Goal: Transaction & Acquisition: Download file/media

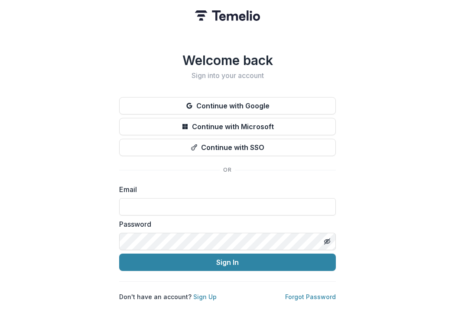
click at [151, 203] on input at bounding box center [227, 206] width 217 height 17
type input "**********"
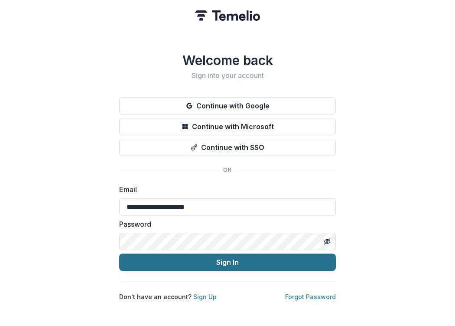
click at [196, 260] on button "Sign In" at bounding box center [227, 262] width 217 height 17
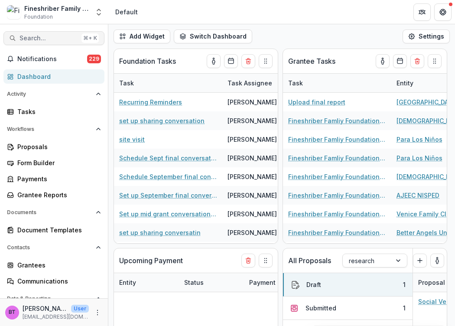
click at [30, 36] on span "Search..." at bounding box center [49, 38] width 59 height 7
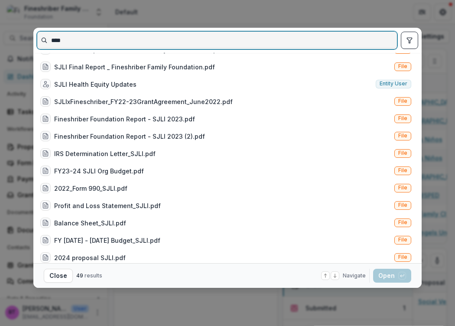
scroll to position [300, 0]
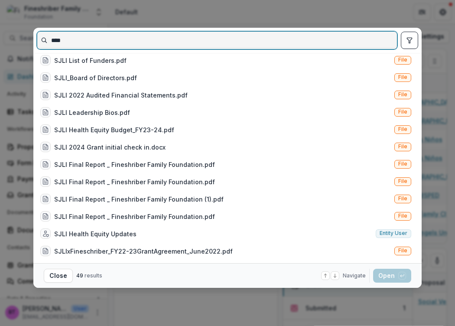
drag, startPoint x: 68, startPoint y: 38, endPoint x: 32, endPoint y: 39, distance: 36.0
click at [32, 39] on div "**** SJLI 2020-21 Form 990.pdf File SJLI.png File SJLI Fineshriber Proposal.pdf…" at bounding box center [227, 163] width 455 height 326
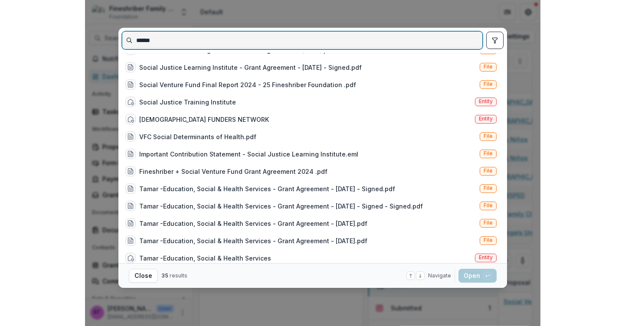
scroll to position [327, 0]
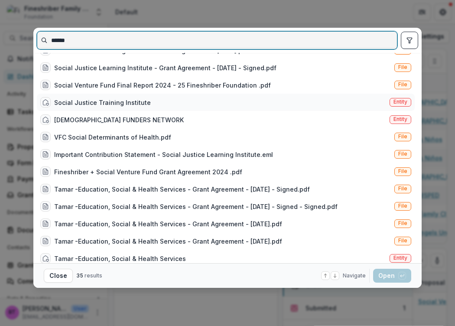
type input "******"
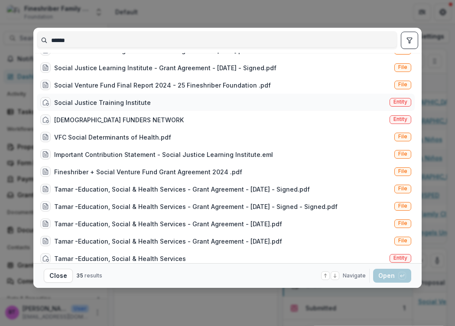
click at [400, 101] on span "Entity" at bounding box center [401, 102] width 14 height 6
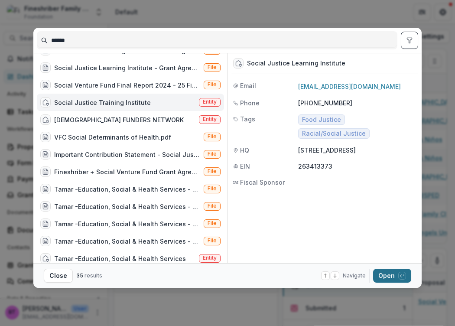
click at [388, 278] on button "Open with enter key" at bounding box center [392, 276] width 38 height 14
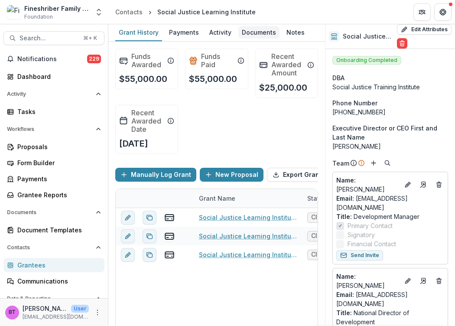
click at [257, 31] on div "Documents" at bounding box center [258, 32] width 41 height 13
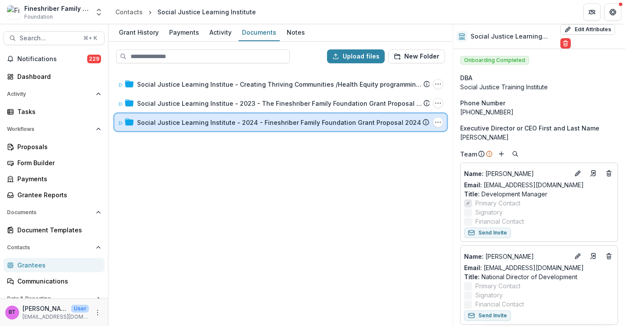
click at [121, 121] on icon at bounding box center [120, 123] width 5 height 5
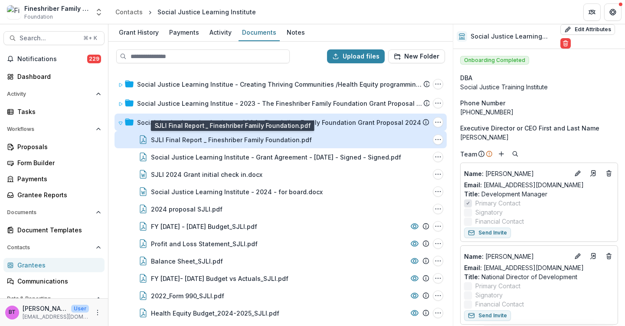
click at [232, 142] on div "SJLI Final Report _ Fineshriber Family Foundation.pdf" at bounding box center [231, 139] width 161 height 9
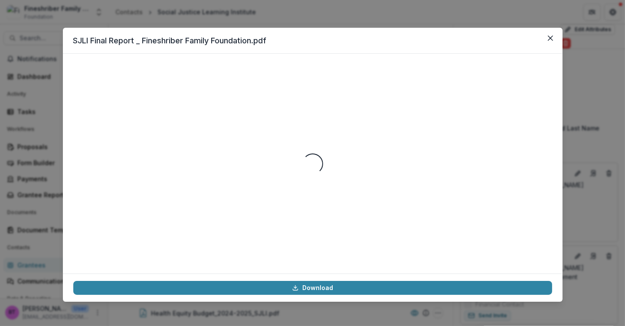
click at [230, 163] on div "Loading..." at bounding box center [312, 163] width 479 height 199
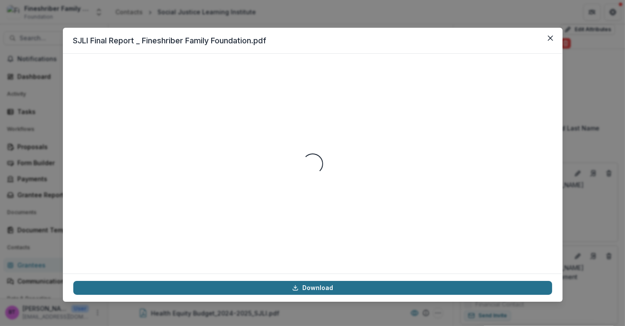
click at [320, 287] on link "Download" at bounding box center [312, 288] width 479 height 14
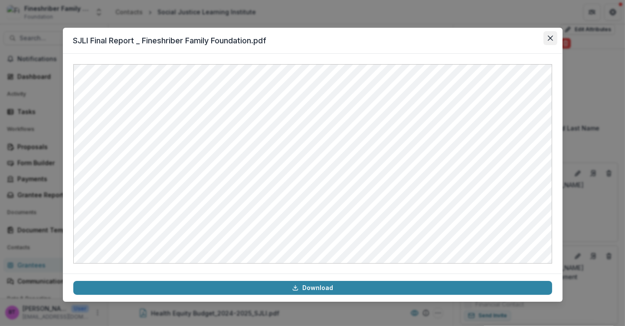
click at [455, 37] on icon "Close" at bounding box center [549, 38] width 5 height 5
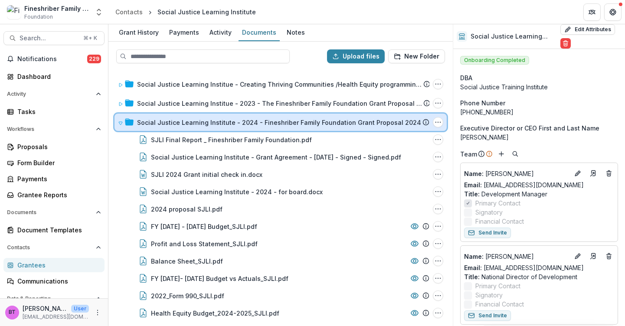
click at [123, 119] on div at bounding box center [126, 122] width 16 height 9
